Goal: Check status: Check status

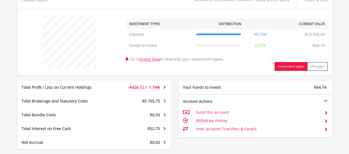
scroll to position [221, 0]
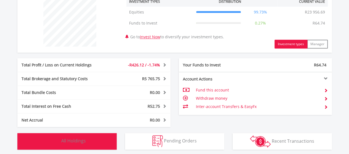
click at [71, 140] on span "All Holdings" at bounding box center [73, 141] width 25 height 6
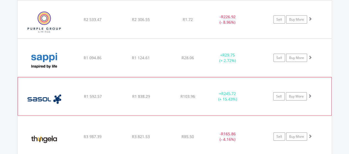
scroll to position [774, 0]
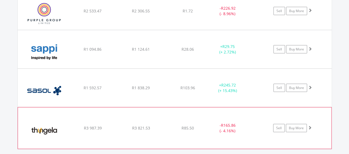
click at [311, 126] on span at bounding box center [310, 128] width 4 height 4
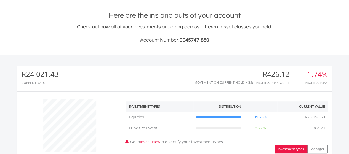
scroll to position [84, 0]
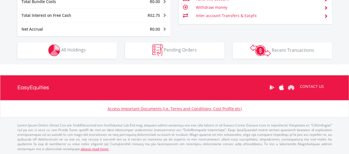
scroll to position [53, 105]
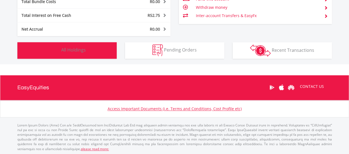
click at [74, 50] on span "All Holdings" at bounding box center [73, 50] width 25 height 6
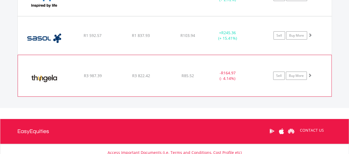
scroll to position [828, 0]
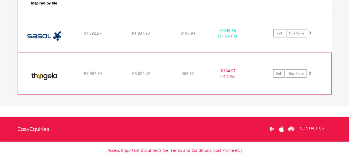
click at [310, 71] on span at bounding box center [310, 73] width 4 height 4
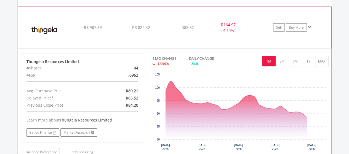
scroll to position [884, 0]
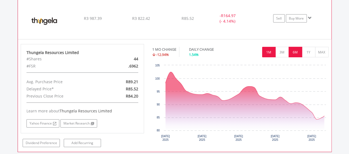
click at [299, 50] on button "6M" at bounding box center [296, 52] width 14 height 10
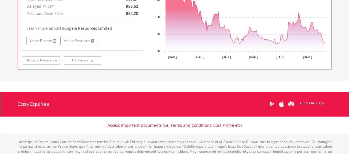
scroll to position [966, 0]
click at [47, 38] on link "Yahoo Finance" at bounding box center [42, 41] width 33 height 8
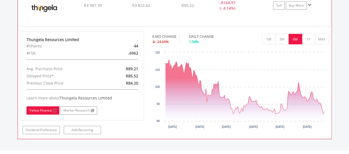
scroll to position [897, 0]
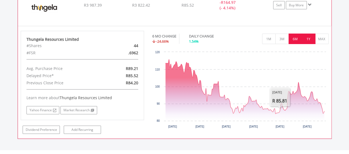
click at [309, 35] on button "1Y" at bounding box center [309, 39] width 14 height 10
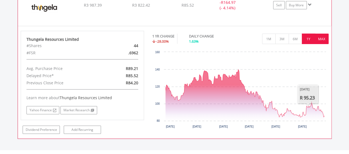
click at [323, 37] on button "MAX" at bounding box center [322, 39] width 14 height 10
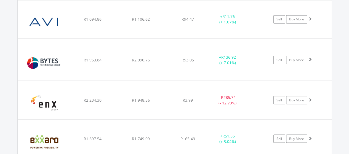
scroll to position [483, 0]
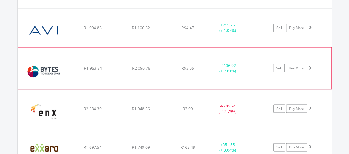
click at [311, 67] on span at bounding box center [310, 68] width 4 height 4
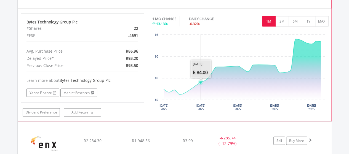
scroll to position [566, 0]
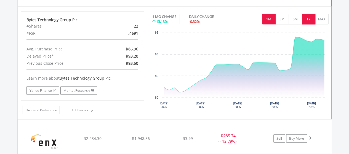
click at [309, 18] on button "1Y" at bounding box center [309, 19] width 14 height 10
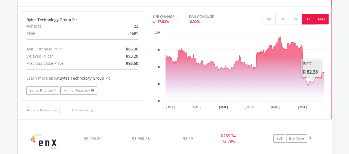
click at [324, 18] on button "MAX" at bounding box center [322, 19] width 14 height 10
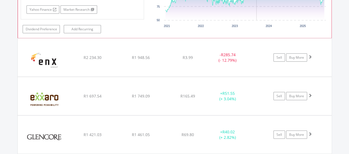
scroll to position [676, 0]
